Goal: Entertainment & Leisure: Consume media (video, audio)

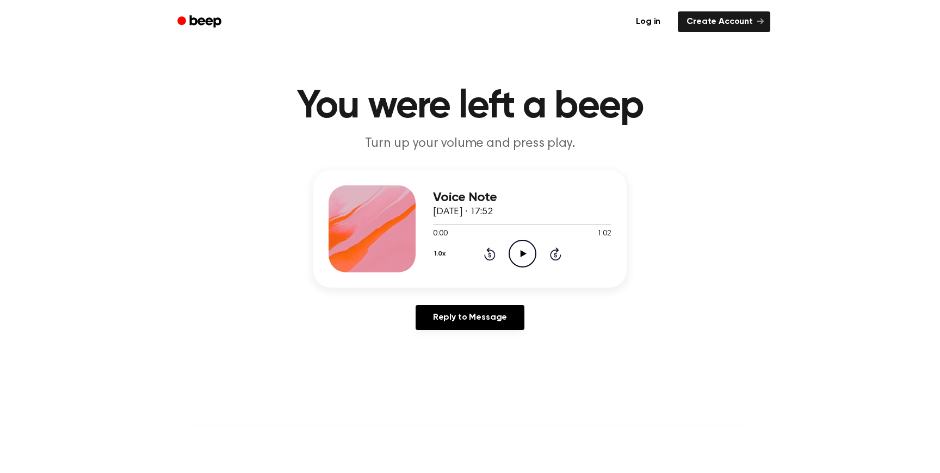
click at [516, 252] on icon "Play Audio" at bounding box center [523, 254] width 28 height 28
click at [439, 253] on button "1.0x" at bounding box center [441, 254] width 16 height 19
click at [454, 377] on span "2.0x" at bounding box center [451, 377] width 14 height 11
click at [444, 250] on button "2.0x" at bounding box center [442, 254] width 18 height 19
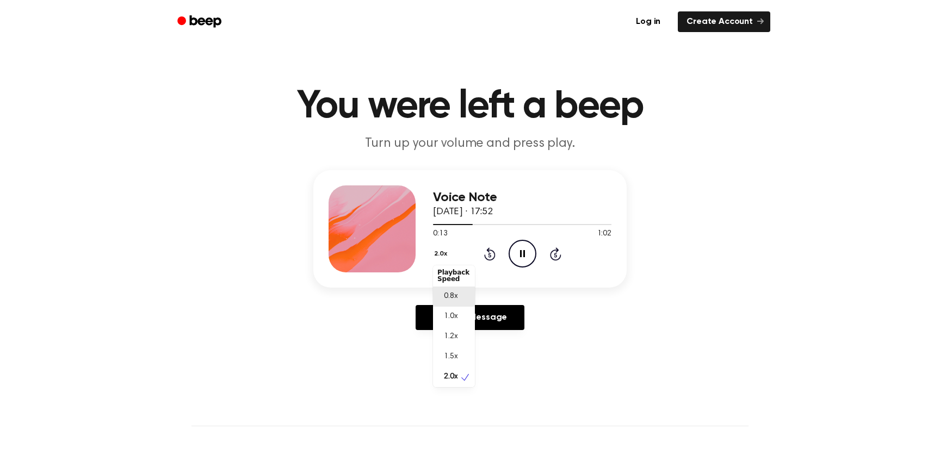
click at [454, 293] on span "0.8x" at bounding box center [451, 296] width 14 height 11
click at [442, 255] on button "0.8x" at bounding box center [442, 254] width 19 height 19
click at [456, 379] on span "2.0x" at bounding box center [451, 377] width 14 height 11
click at [447, 255] on button "2.0x" at bounding box center [442, 254] width 18 height 19
click at [458, 313] on div "1.0x" at bounding box center [454, 317] width 42 height 20
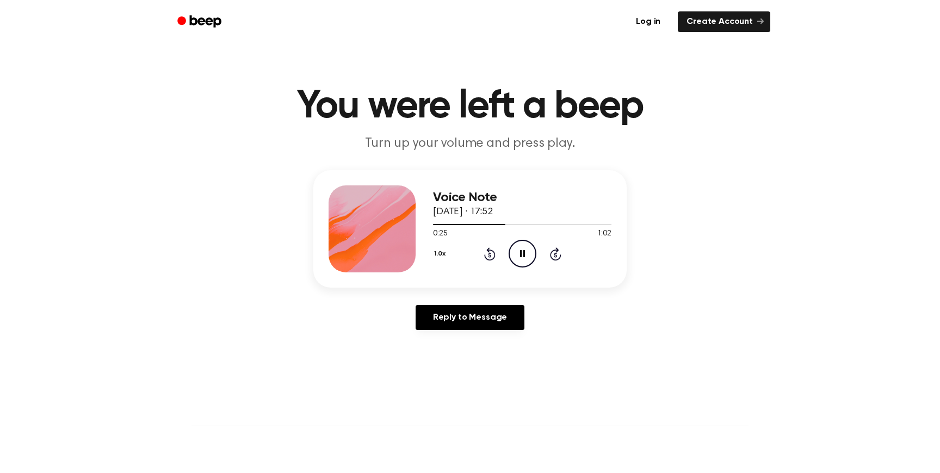
click at [525, 257] on icon "Pause Audio" at bounding box center [523, 254] width 28 height 28
